Goal: Task Accomplishment & Management: Check status

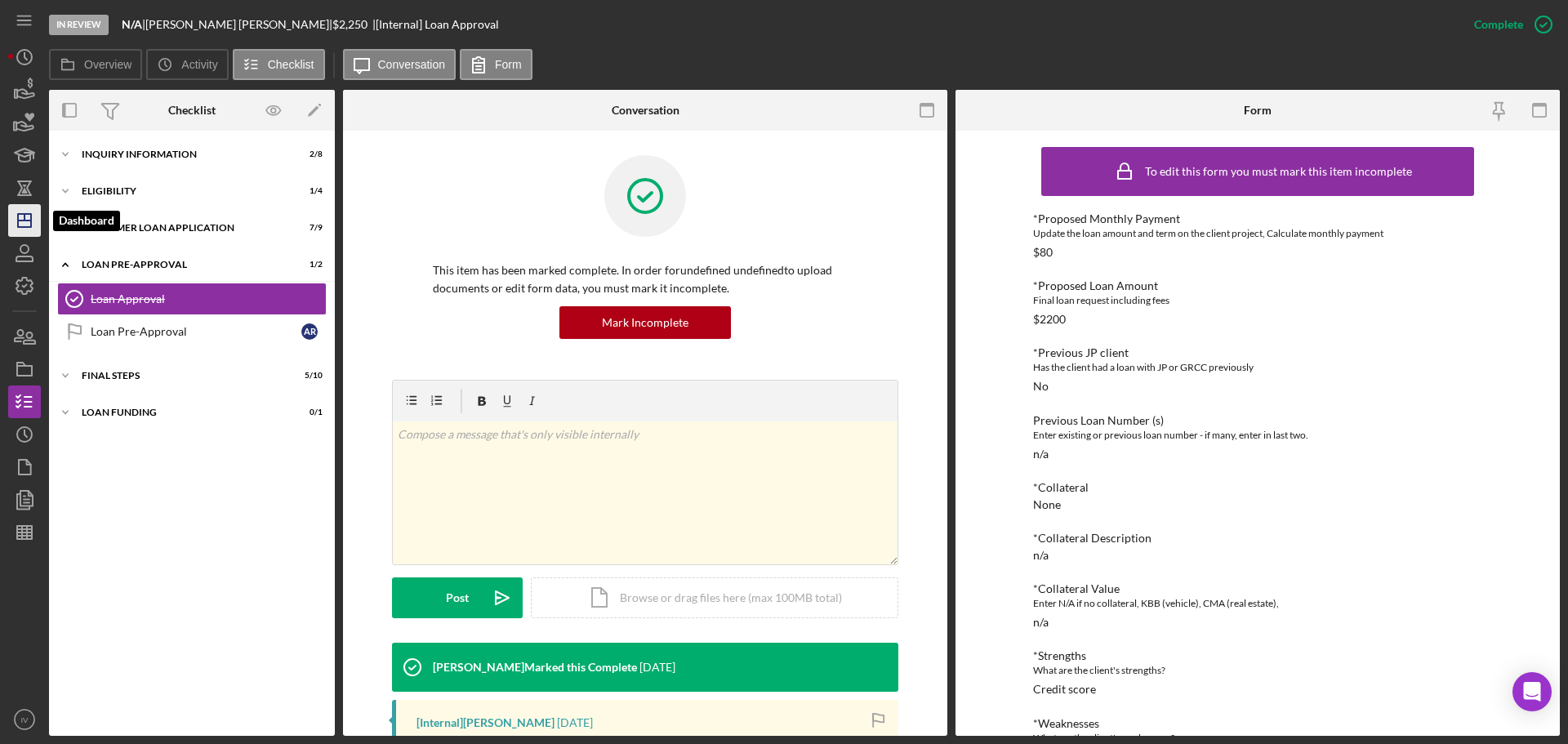
click at [26, 223] on icon "Icon/Dashboard" at bounding box center [25, 220] width 41 height 41
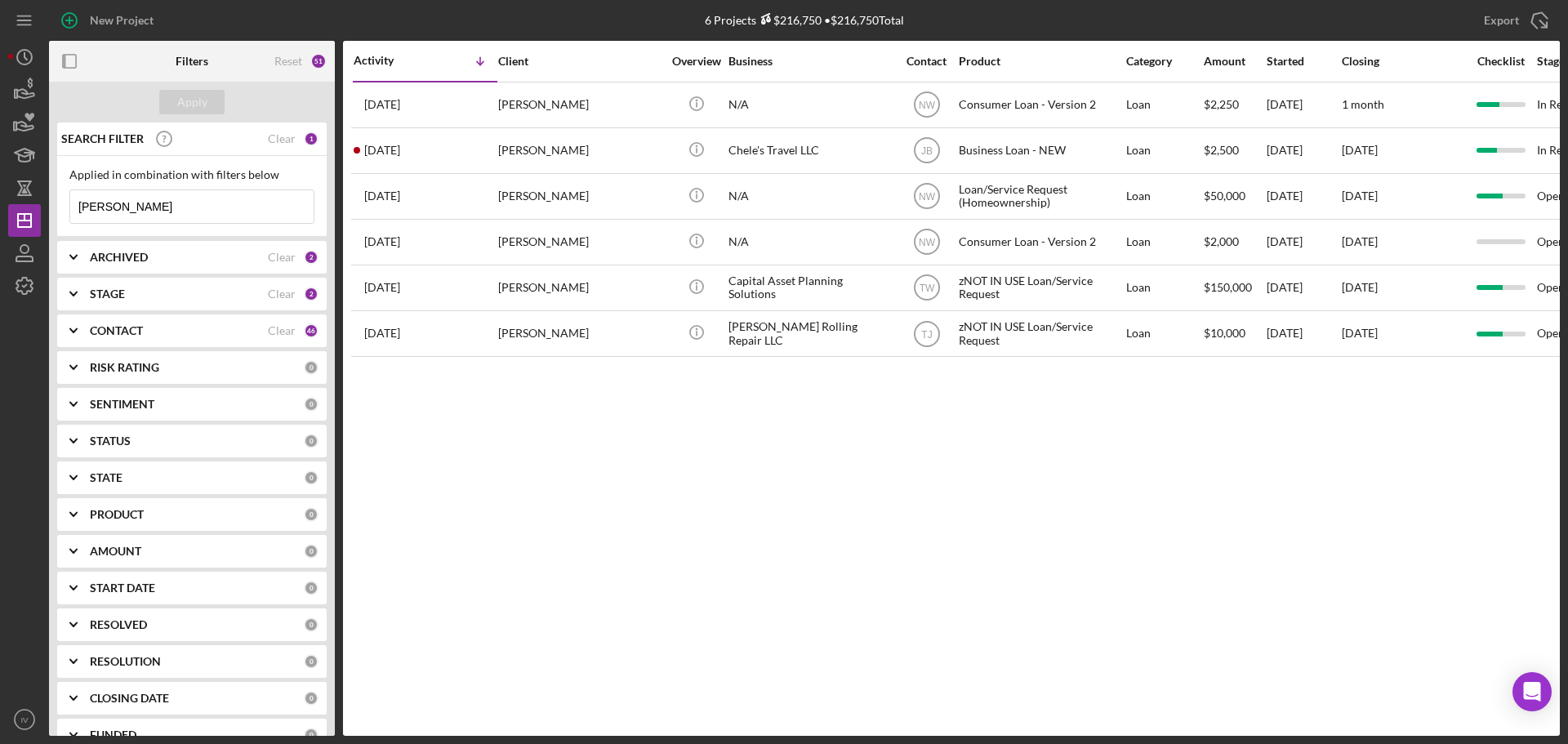
drag, startPoint x: 130, startPoint y: 210, endPoint x: 73, endPoint y: 207, distance: 57.1
click at [73, 207] on input "[PERSON_NAME]" at bounding box center [191, 207] width 243 height 32
paste input "1. [GEOGRAPHIC_DATA]"
drag, startPoint x: 105, startPoint y: 204, endPoint x: 4, endPoint y: 202, distance: 101.0
click at [4, 202] on div "New Project 6 Projects $216,750 • $216,750 Total [PERSON_NAME] Export Icon/Expo…" at bounding box center [784, 372] width 1568 height 744
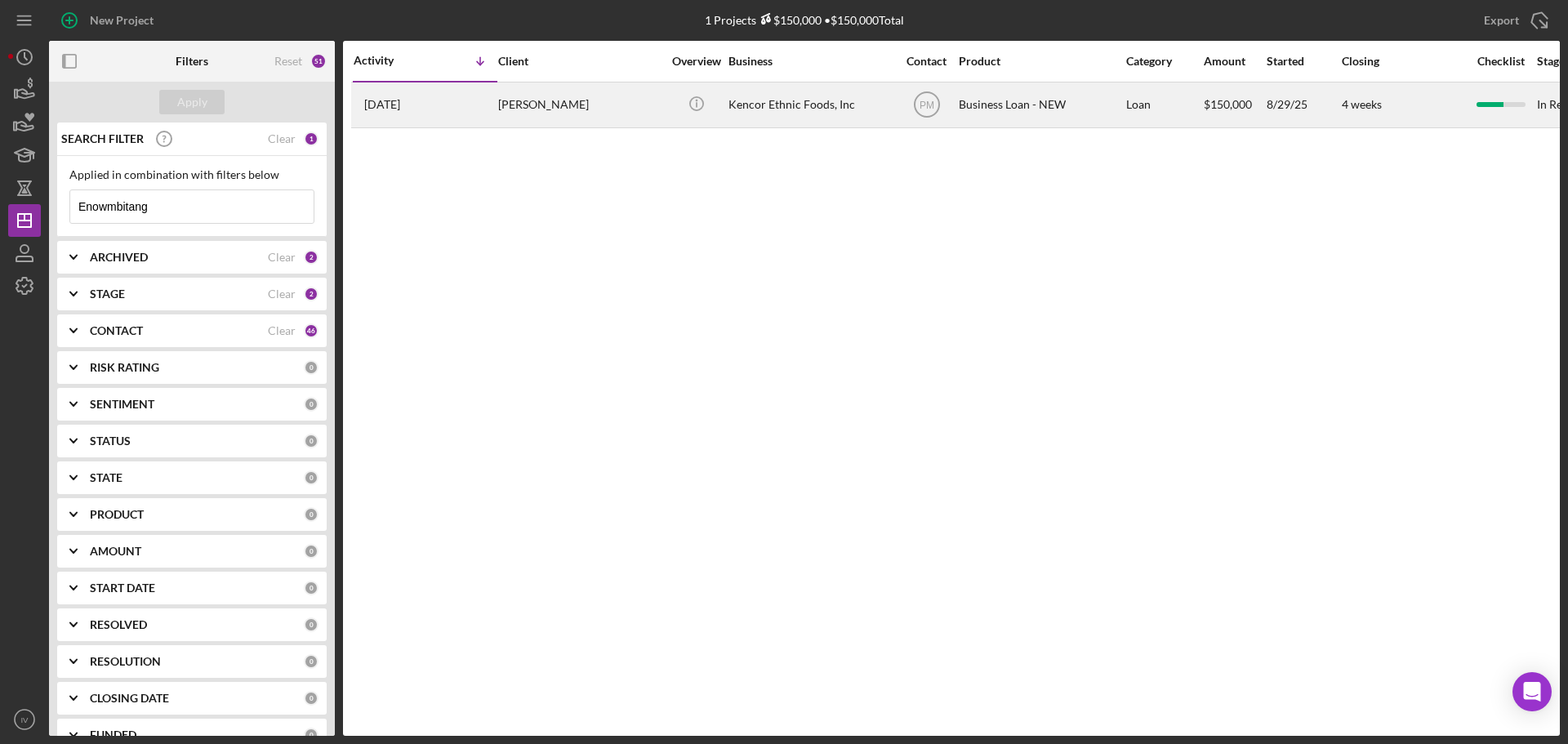
type input "Enowmbitang"
click at [542, 103] on div "[PERSON_NAME]" at bounding box center [579, 105] width 163 height 44
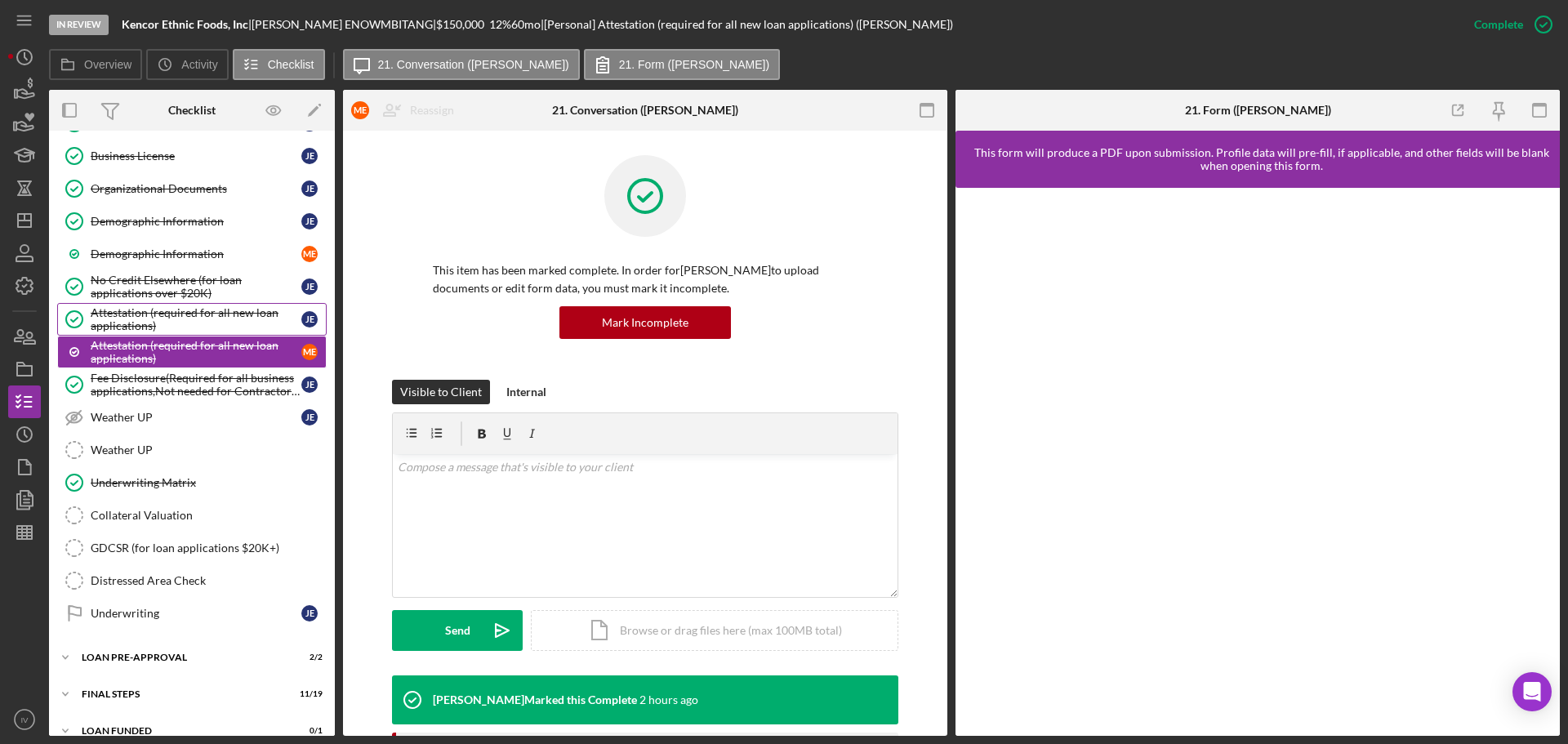
scroll to position [829, 0]
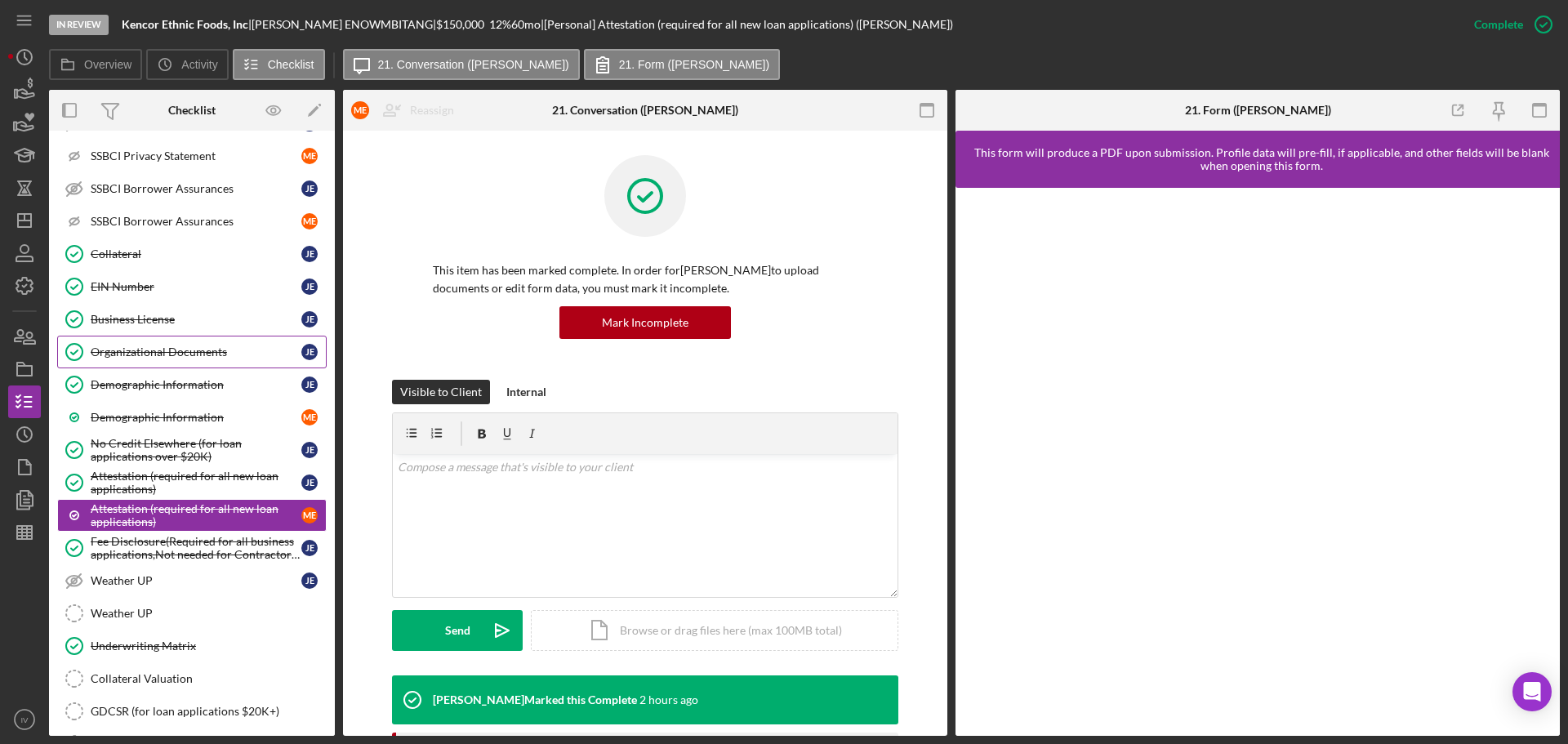
click at [156, 342] on link "Organizational Documents Organizational Documents [PERSON_NAME]" at bounding box center [192, 352] width 270 height 32
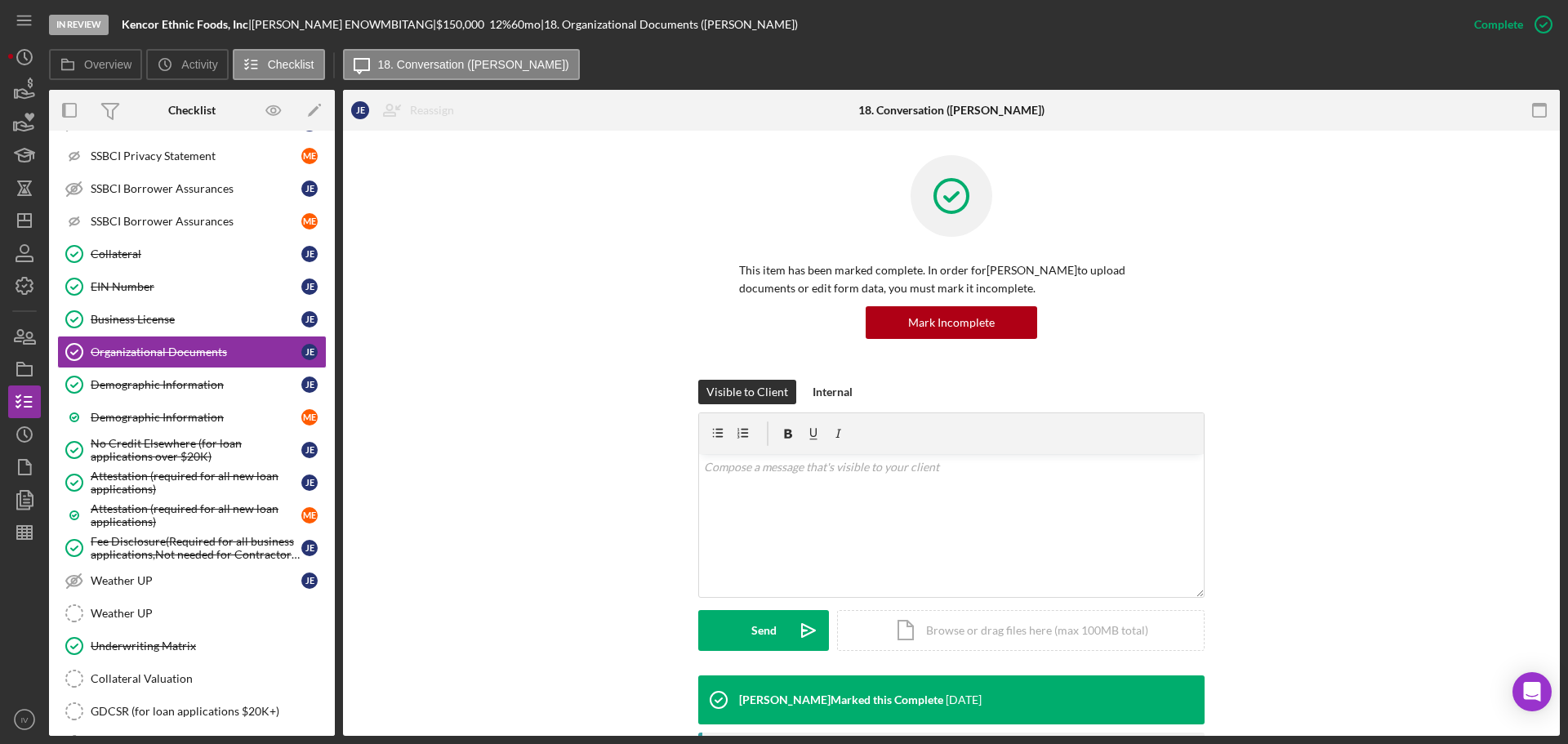
scroll to position [408, 0]
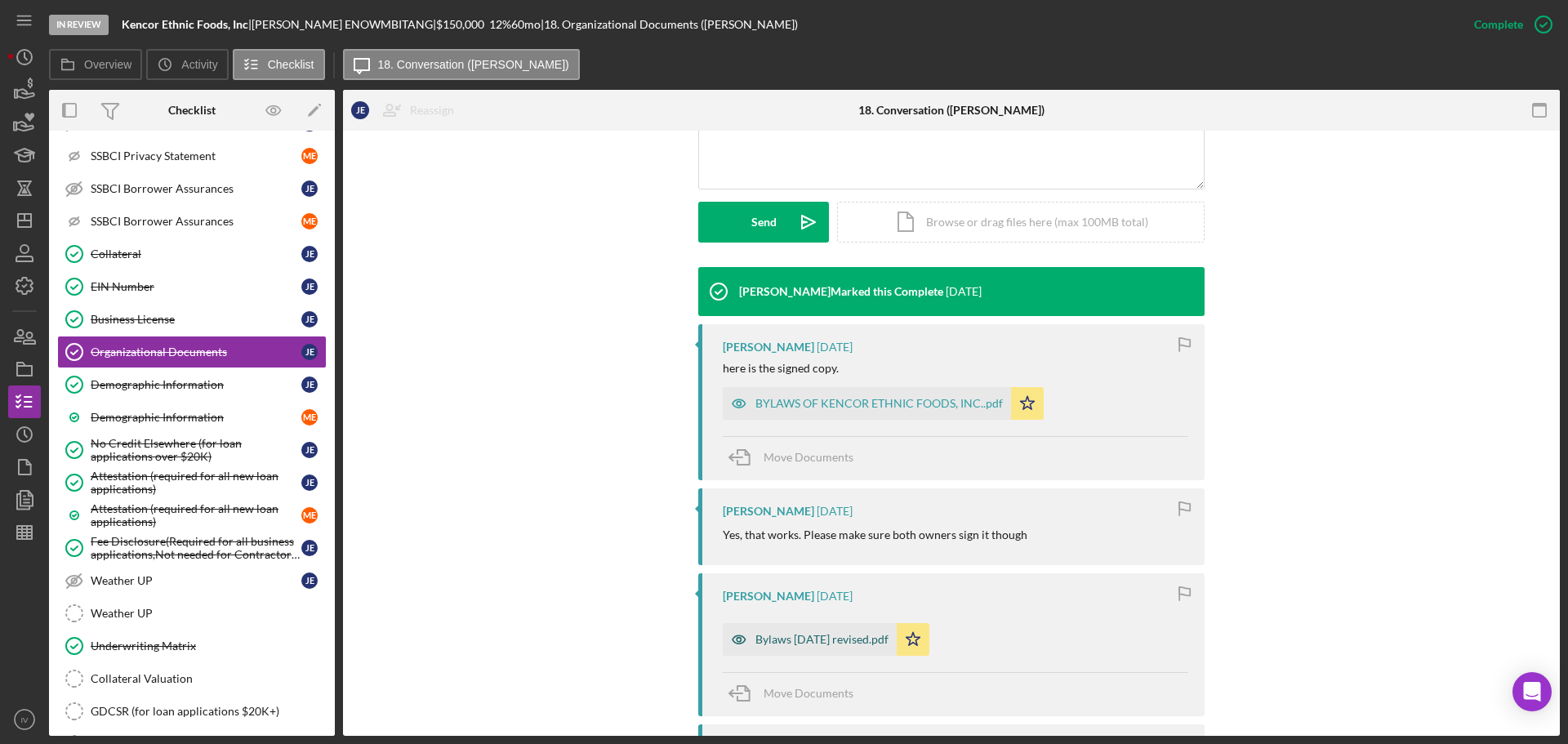
click at [800, 636] on div "Bylaws [DATE] revised.pdf" at bounding box center [822, 639] width 133 height 13
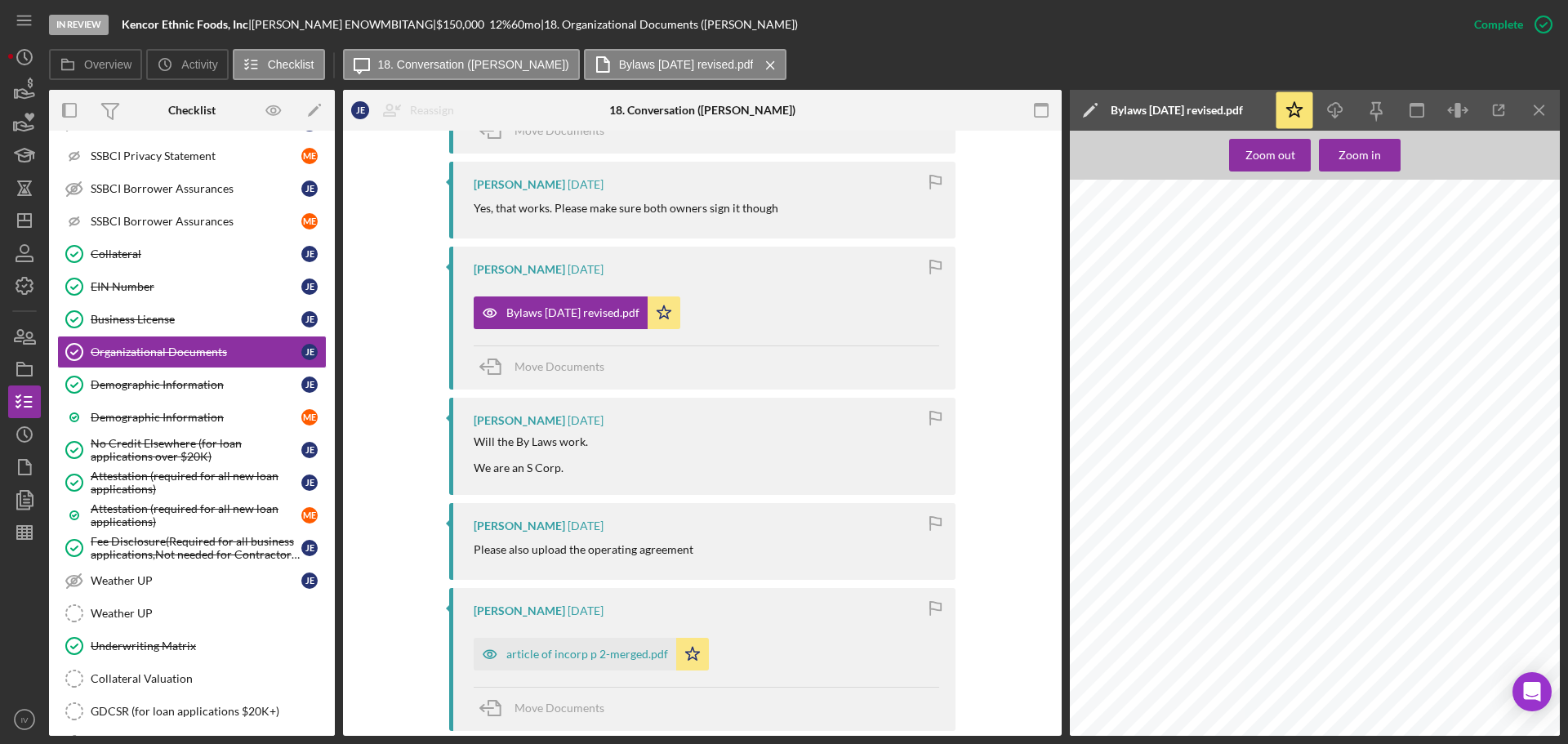
scroll to position [817, 0]
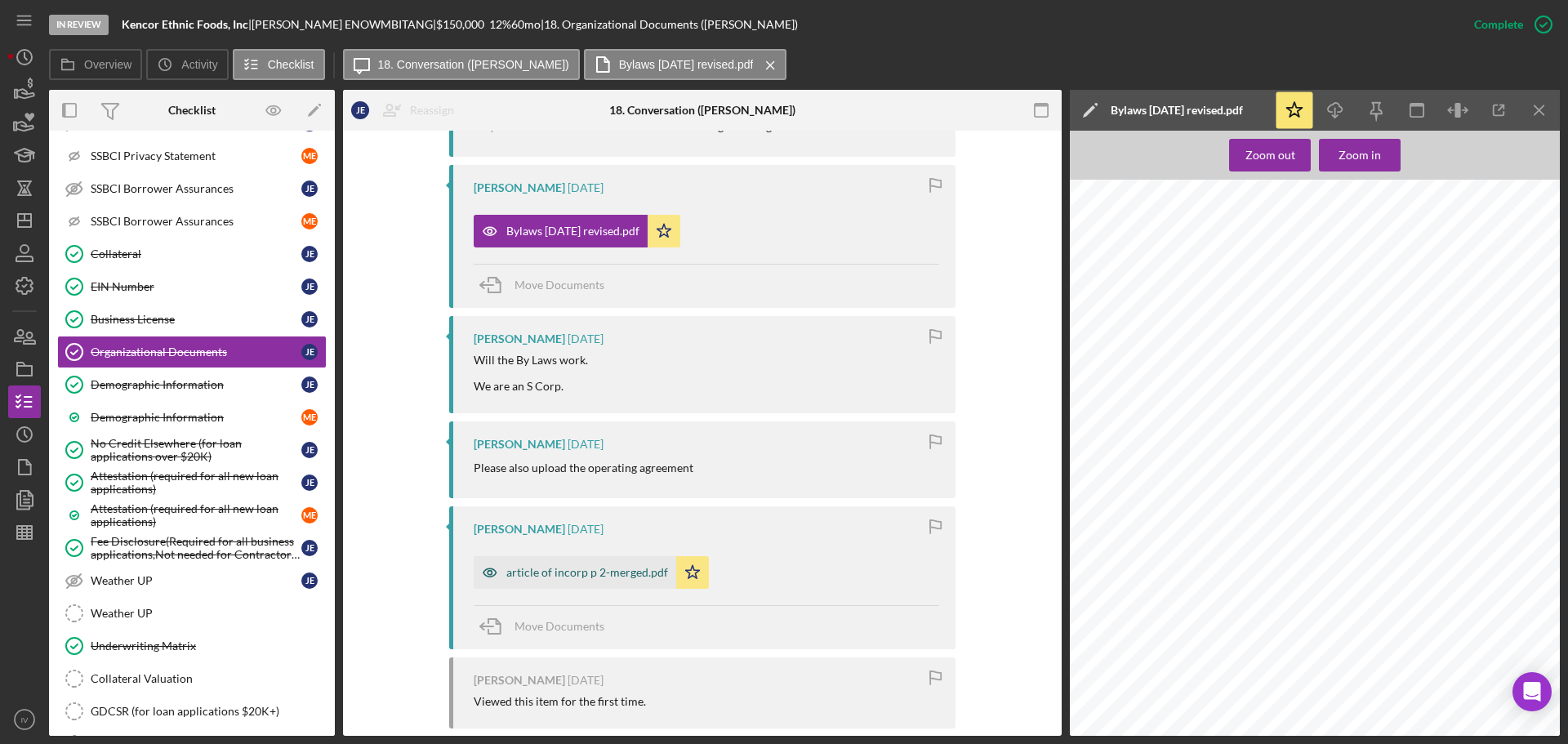
click at [568, 567] on div "article of incorp p 2-merged.pdf" at bounding box center [587, 572] width 161 height 13
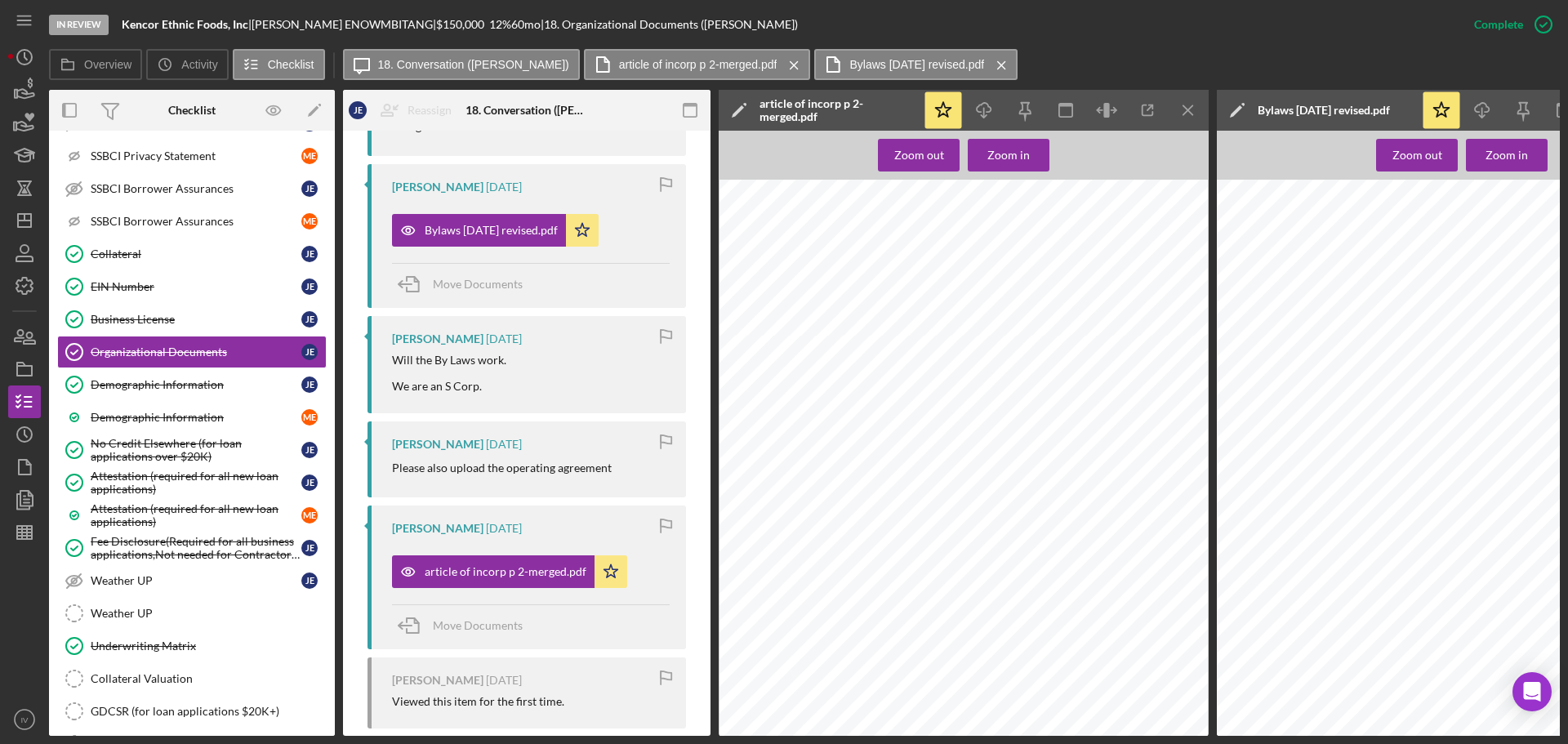
scroll to position [571, 0]
click at [986, 112] on icon "button" at bounding box center [984, 107] width 14 height 9
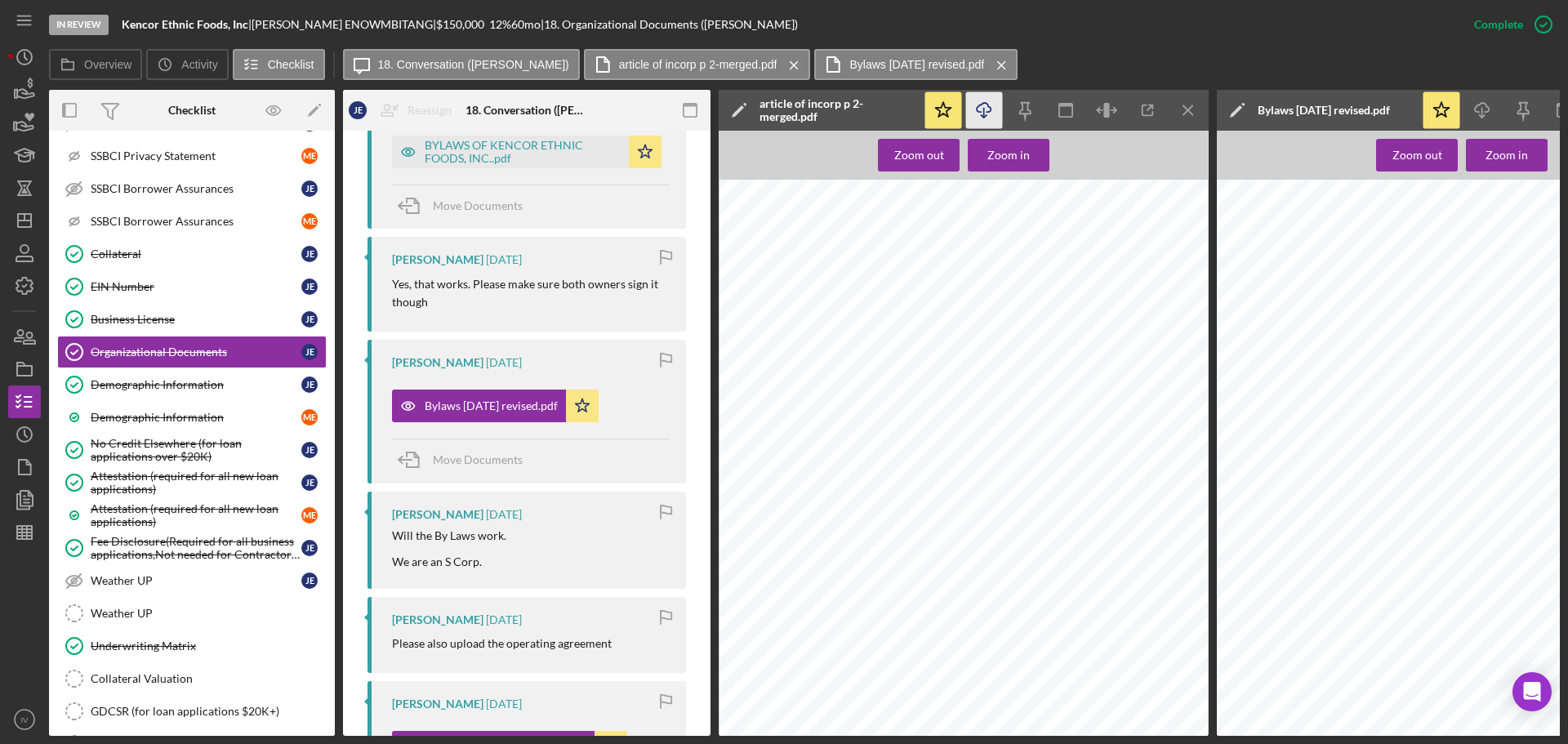
scroll to position [514, 0]
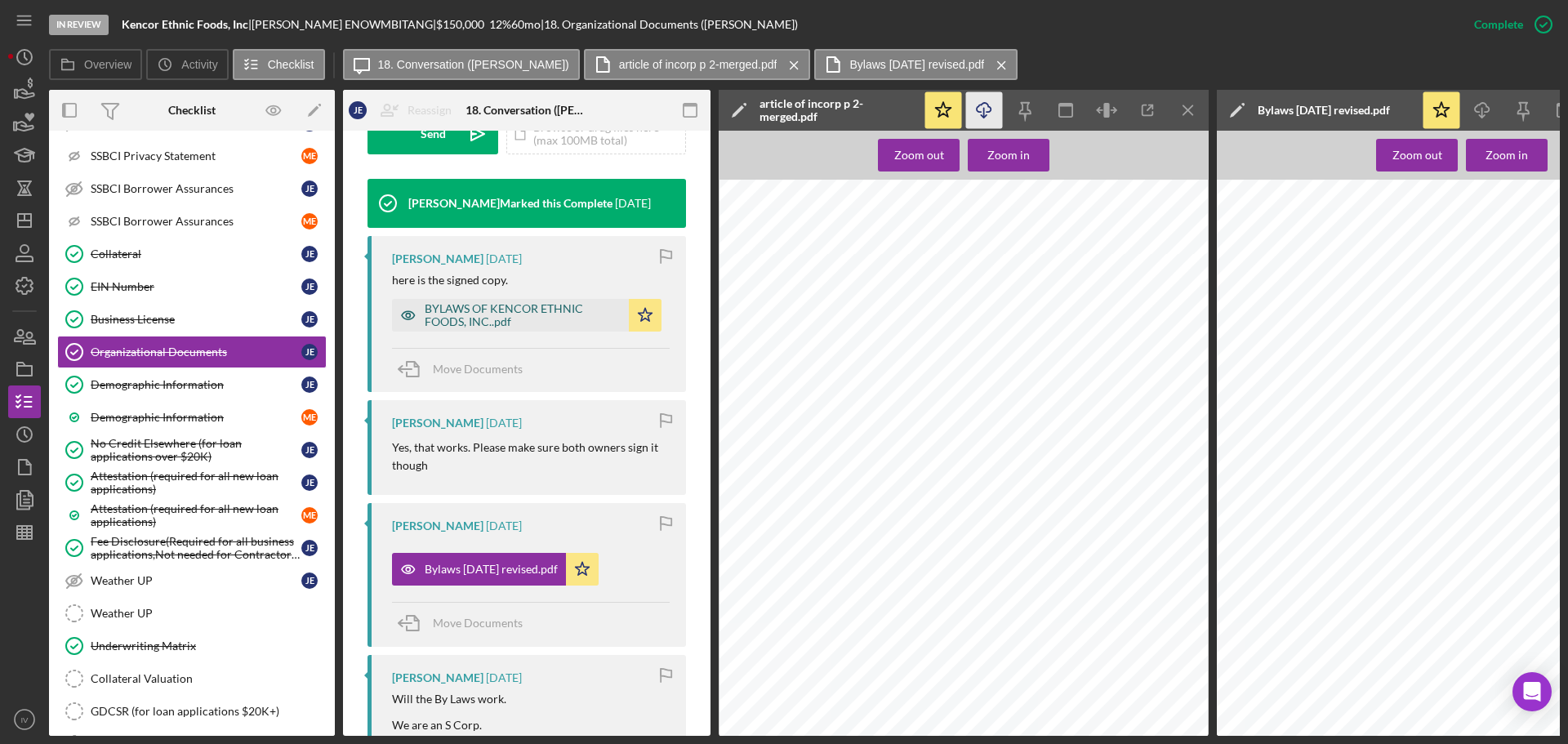
click at [471, 328] on div "BYLAWS OF KENCOR ETHNIC FOODS, INC..pdf" at bounding box center [522, 315] width 196 height 26
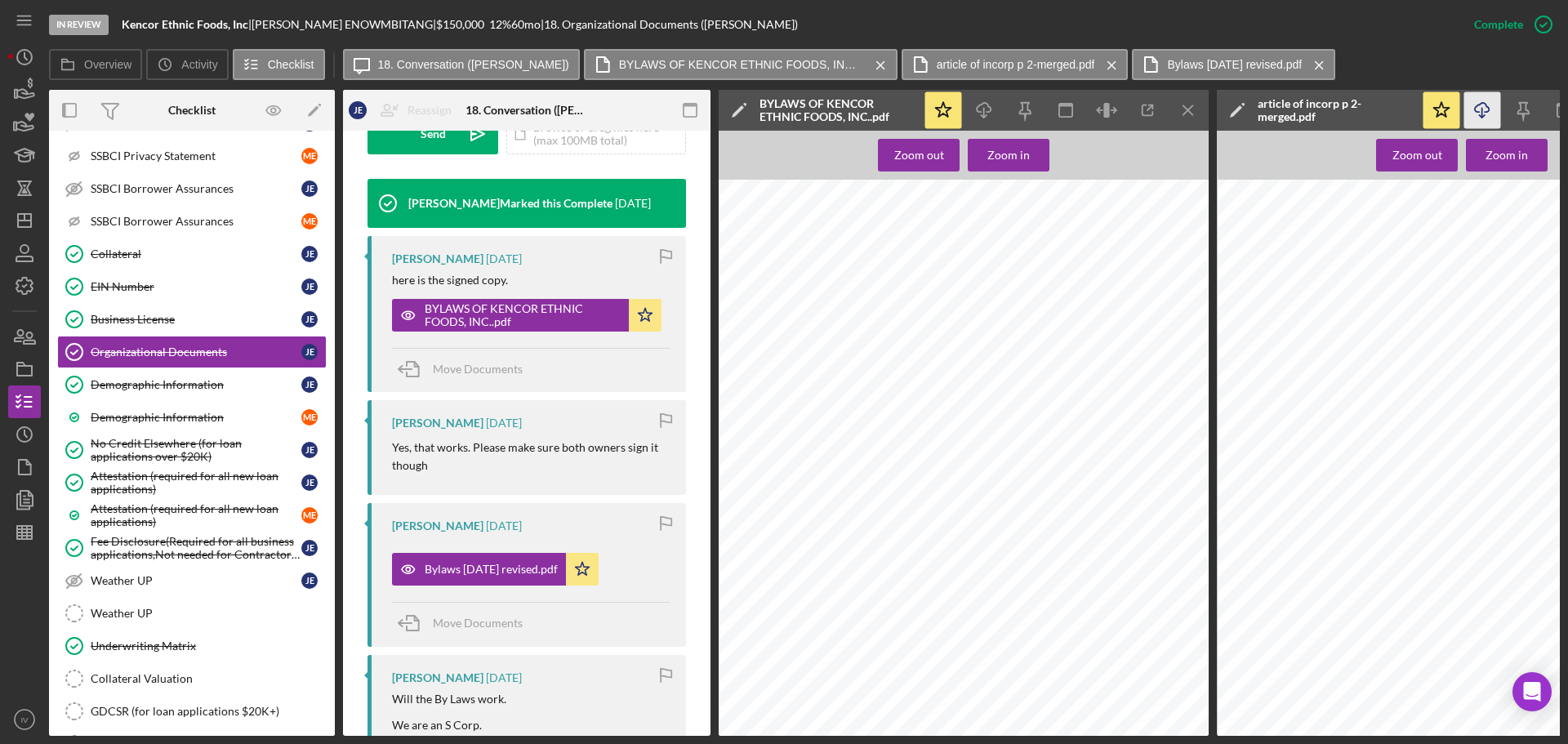
scroll to position [817, 660]
click at [1191, 108] on icon "Icon/Menu Close" at bounding box center [1188, 110] width 37 height 37
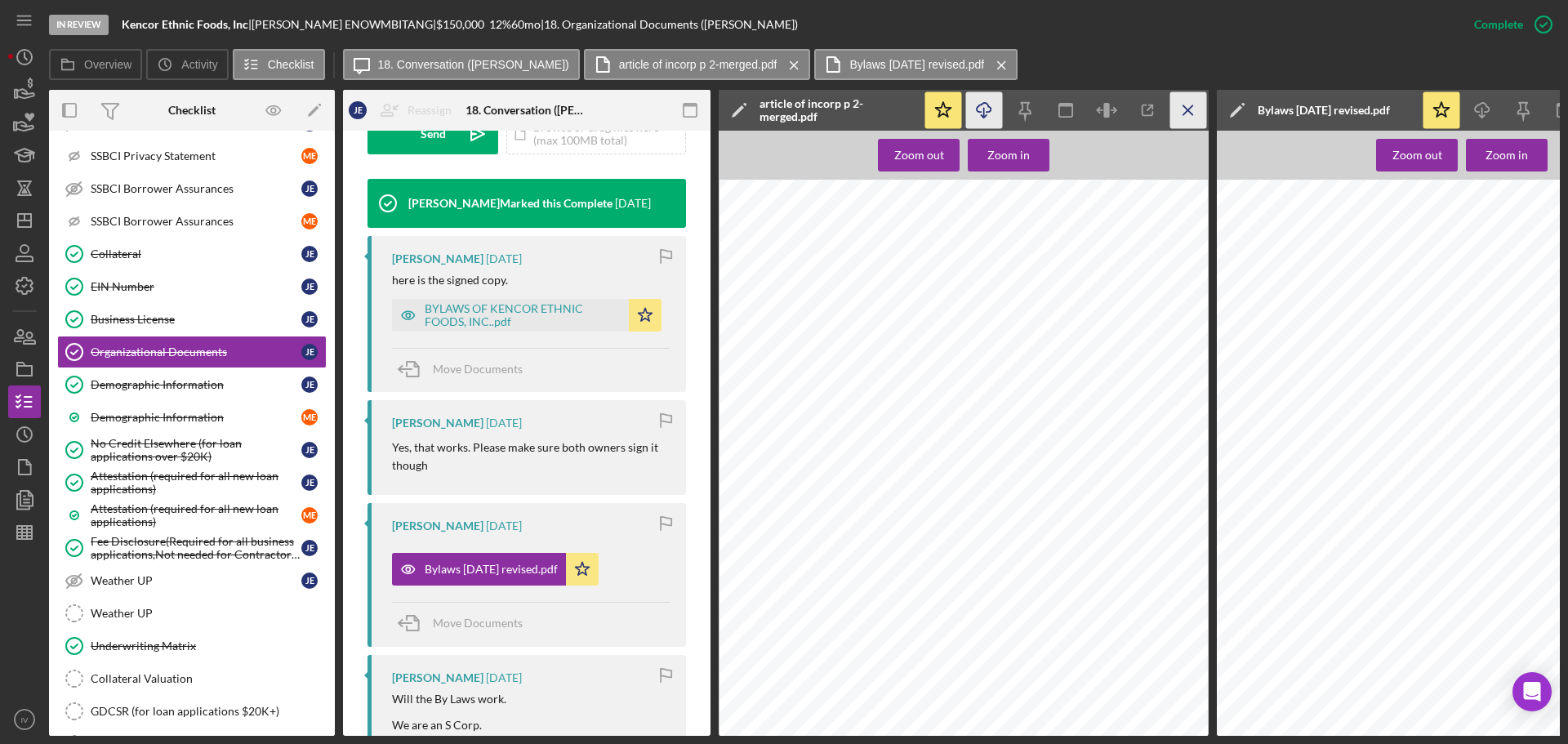
click at [1191, 110] on icon "Icon/Menu Close" at bounding box center [1188, 110] width 37 height 37
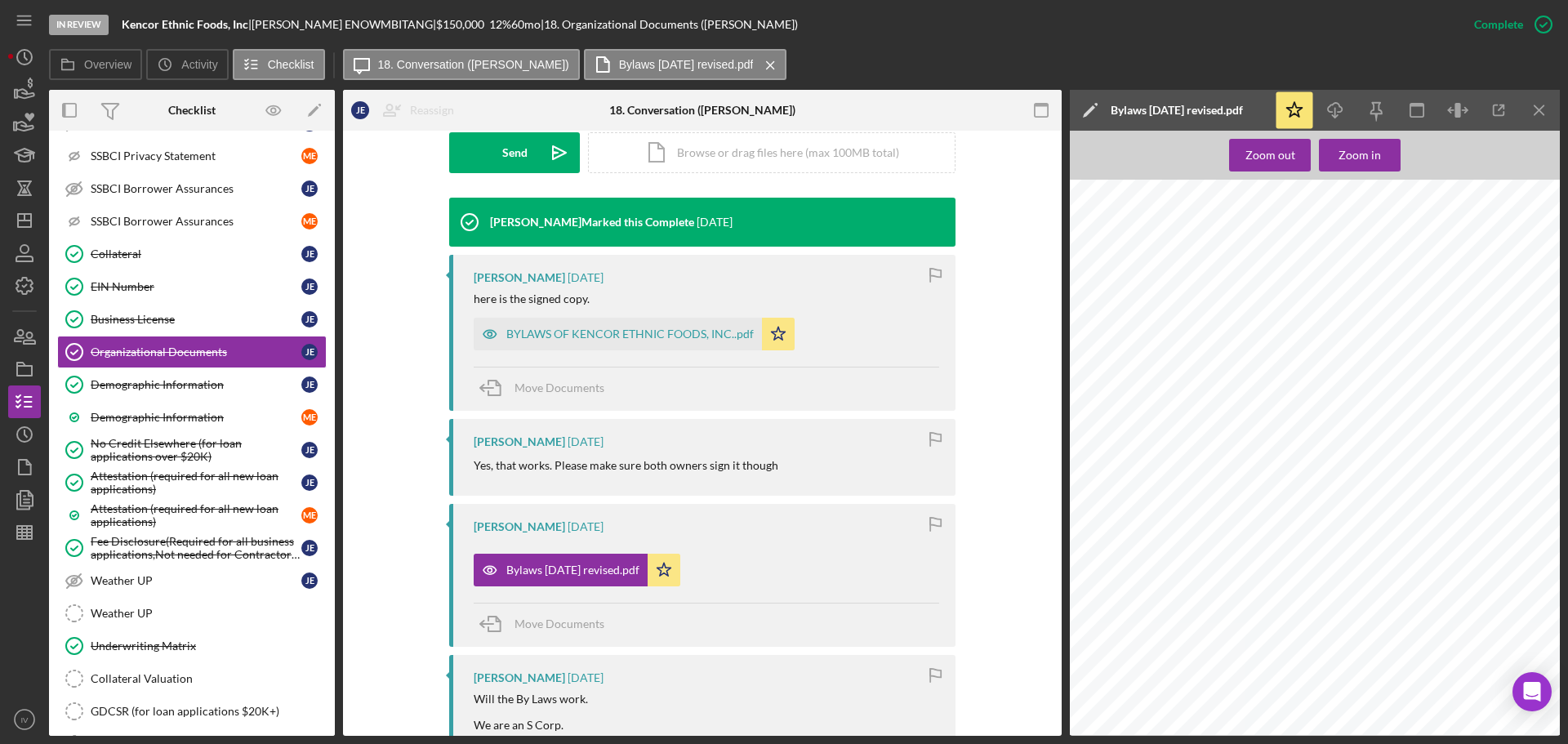
scroll to position [2201, 0]
click at [534, 337] on div "BYLAWS OF KENCOR ETHNIC FOODS, INC..pdf" at bounding box center [630, 333] width 248 height 13
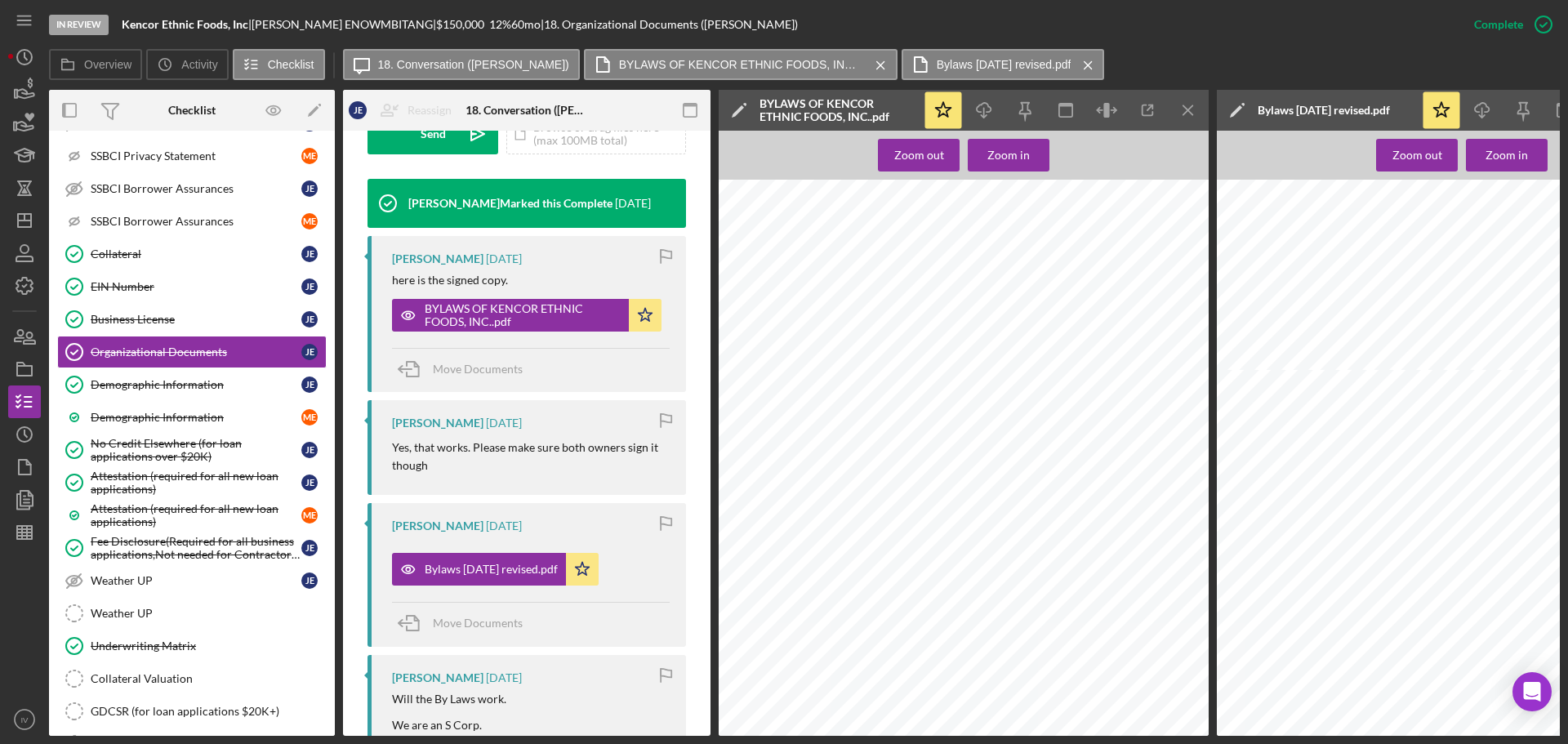
scroll to position [11565, 869]
click at [981, 100] on icon "Icon/Download" at bounding box center [984, 110] width 37 height 37
click at [129, 255] on div "Collateral" at bounding box center [196, 254] width 211 height 13
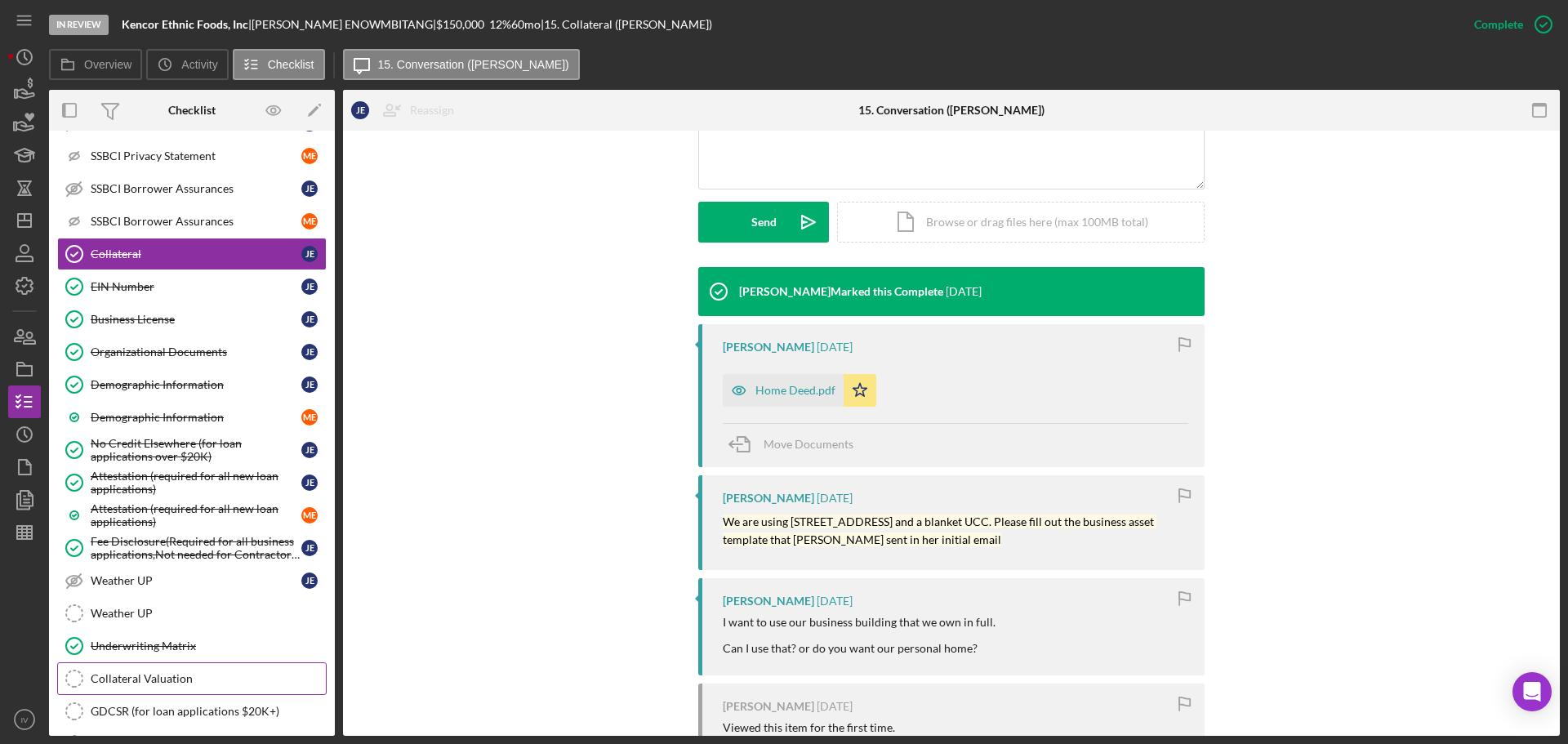
scroll to position [1012, 0]
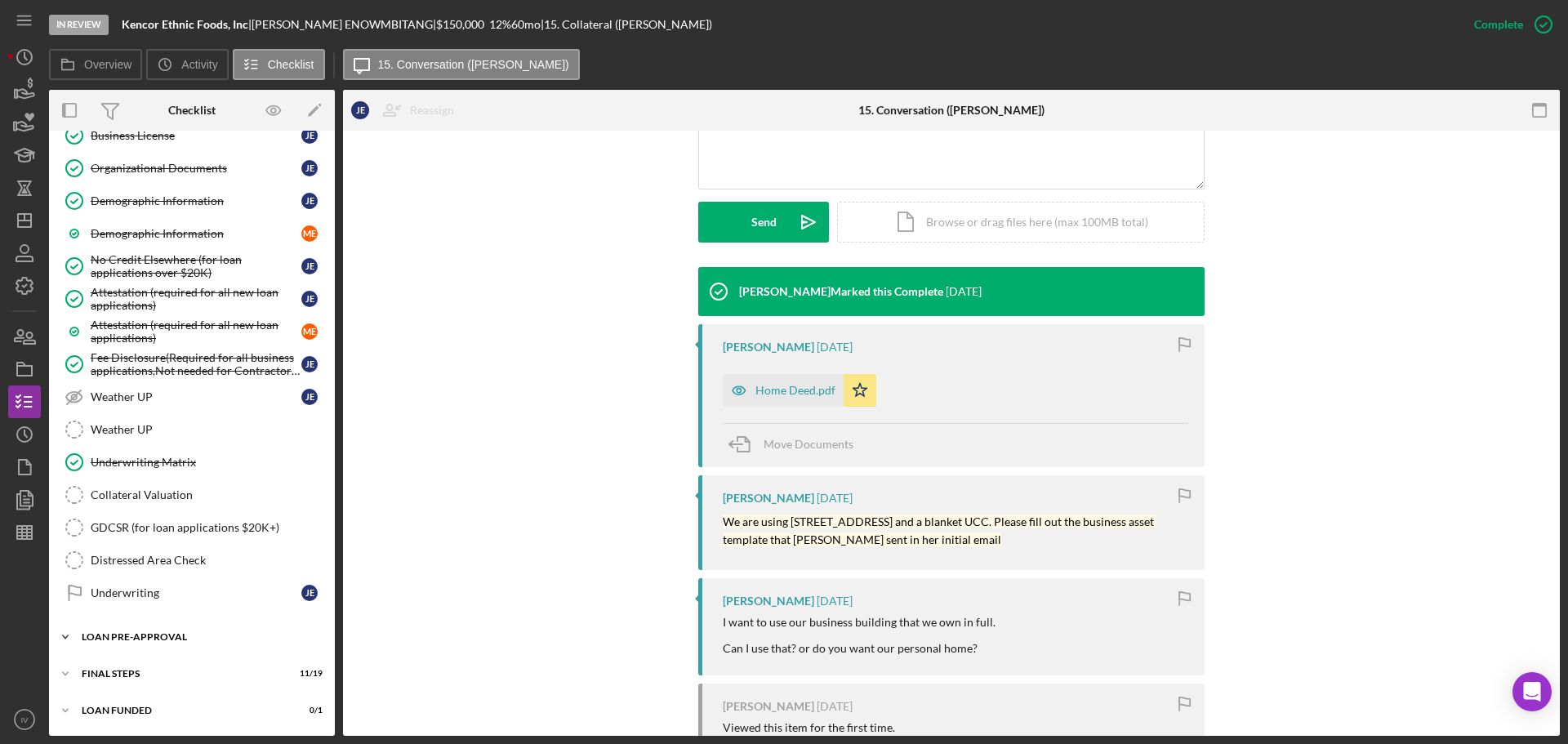
drag, startPoint x: 131, startPoint y: 626, endPoint x: 132, endPoint y: 635, distance: 9.1
click at [131, 626] on div "Icon/Expander LOAN PRE-APPROVAL 2 / 2" at bounding box center [191, 637] width 286 height 32
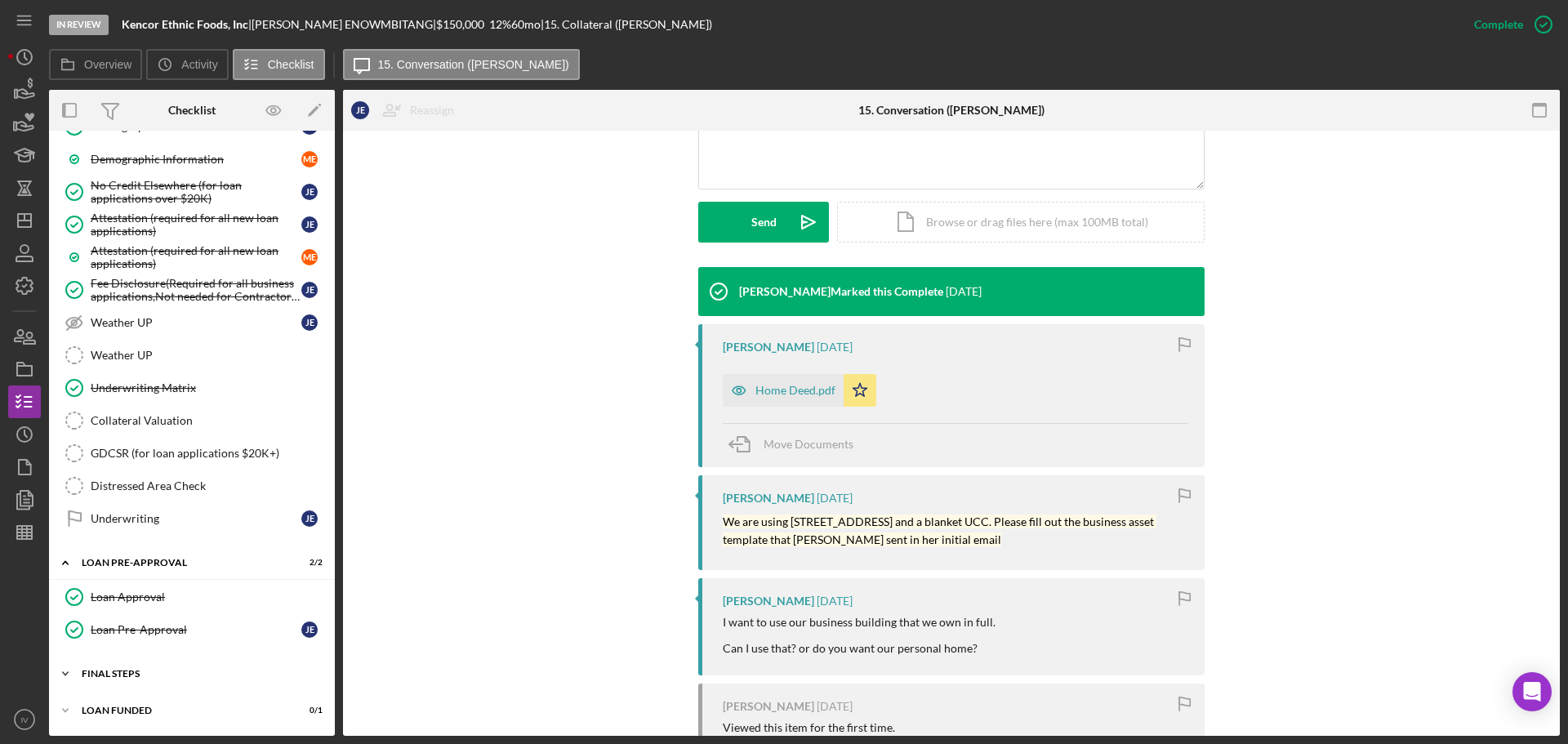
click at [113, 686] on div "Icon/Expander FINAL STEPS 11 / 19" at bounding box center [191, 674] width 286 height 32
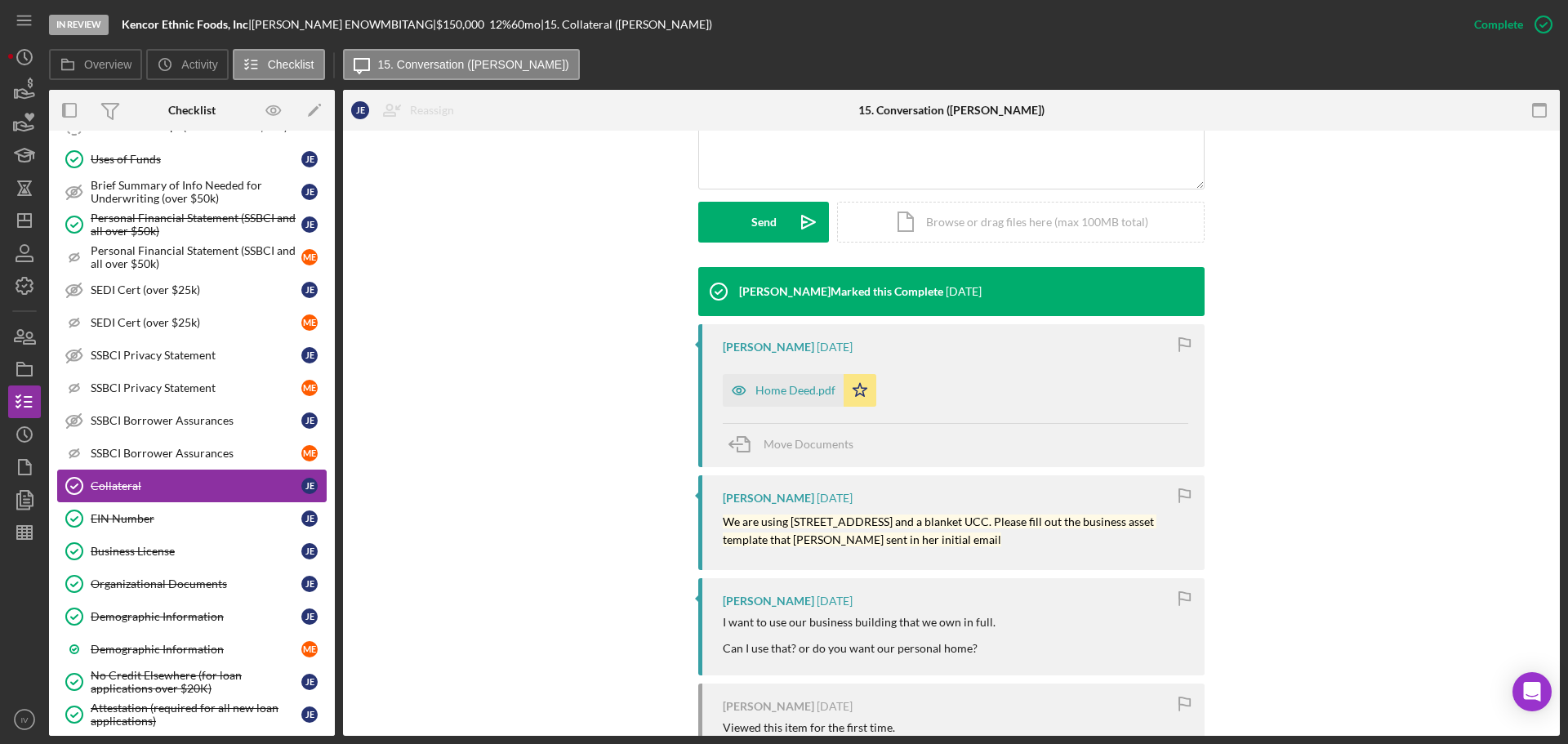
scroll to position [433, 0]
